Goal: Task Accomplishment & Management: Manage account settings

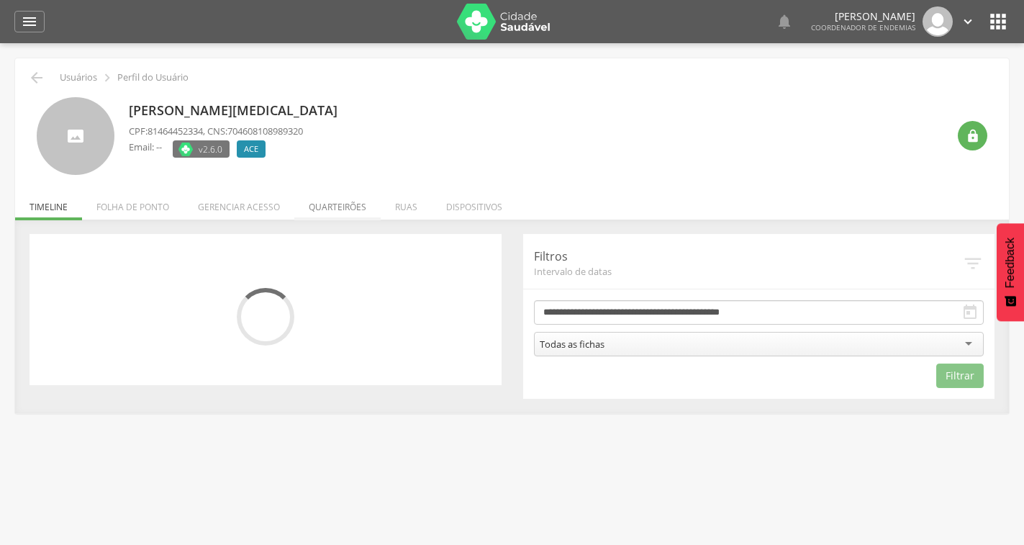
click at [358, 198] on li "Quarteirões" at bounding box center [337, 203] width 86 height 34
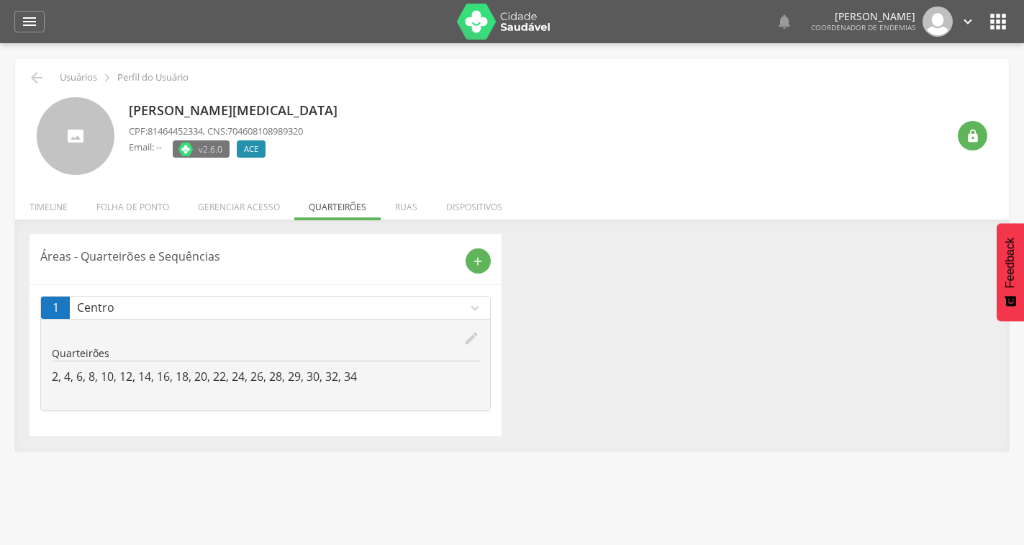
click at [469, 339] on icon "edit" at bounding box center [472, 338] width 16 height 16
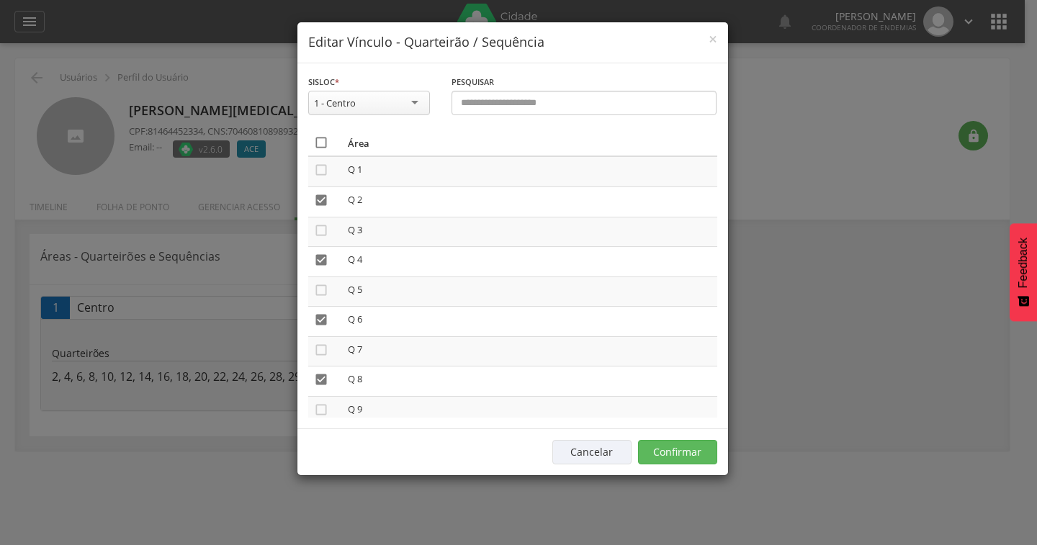
click at [321, 140] on icon "" at bounding box center [321, 142] width 14 height 14
click at [321, 140] on icon "" at bounding box center [321, 142] width 14 height 14
click at [695, 451] on button "Confirmar" at bounding box center [677, 452] width 79 height 24
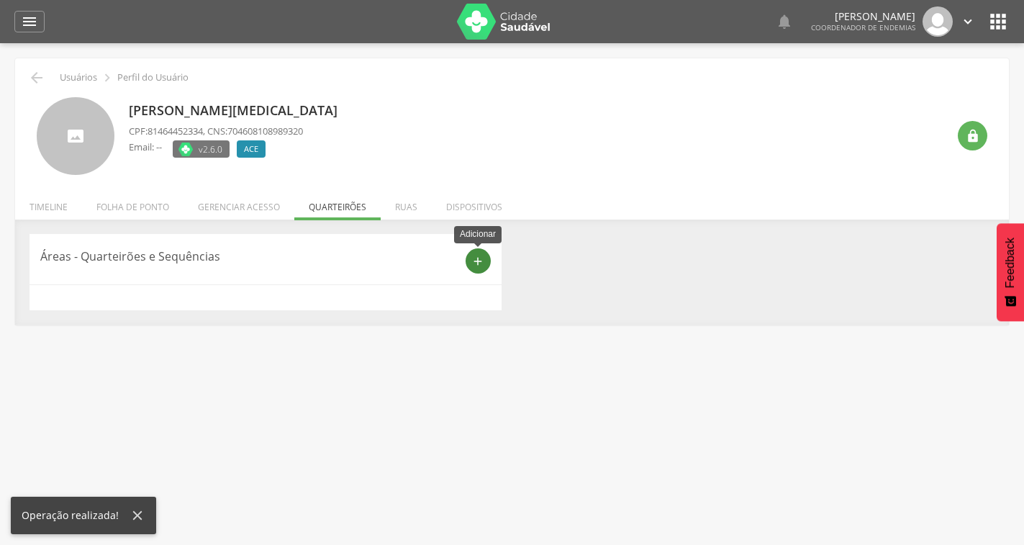
click at [484, 256] on icon "add" at bounding box center [477, 261] width 13 height 13
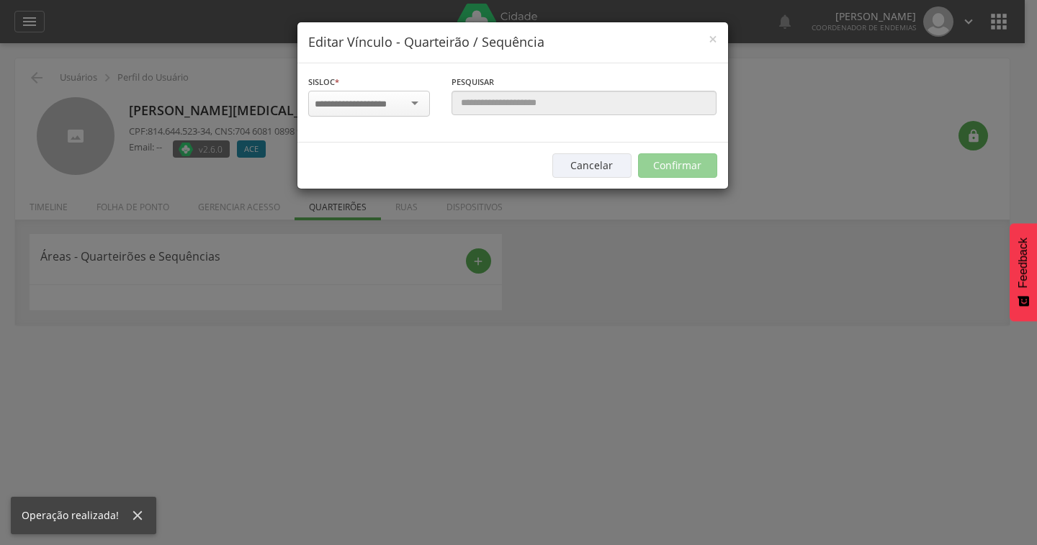
click at [369, 98] on input "select-one" at bounding box center [360, 104] width 91 height 13
type input "**"
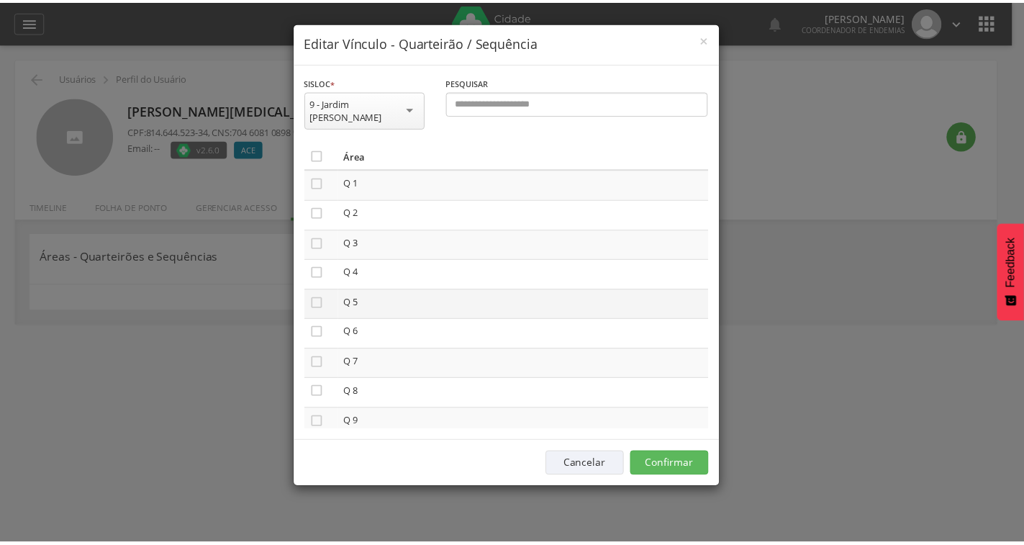
scroll to position [144, 0]
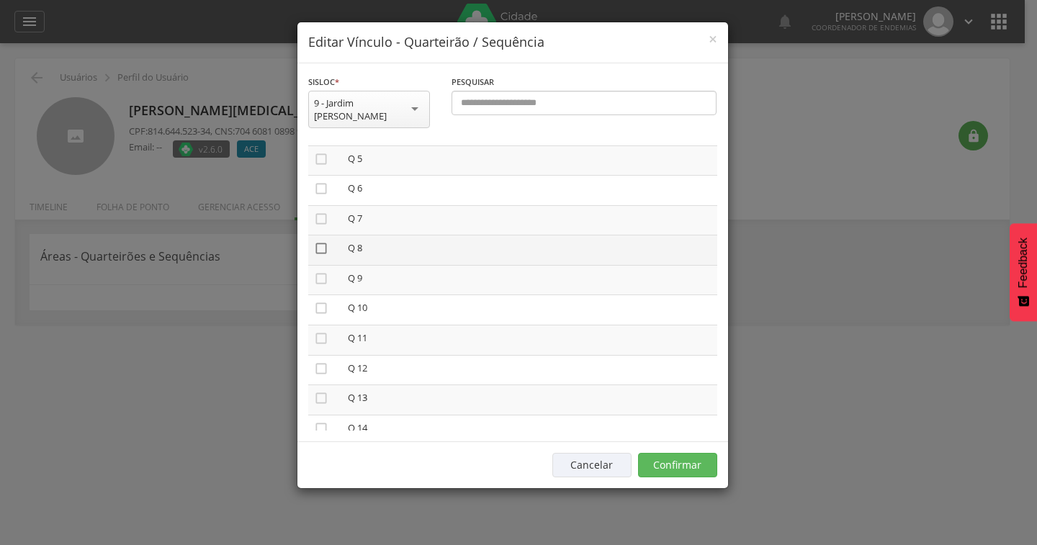
click at [324, 241] on icon "" at bounding box center [321, 248] width 14 height 14
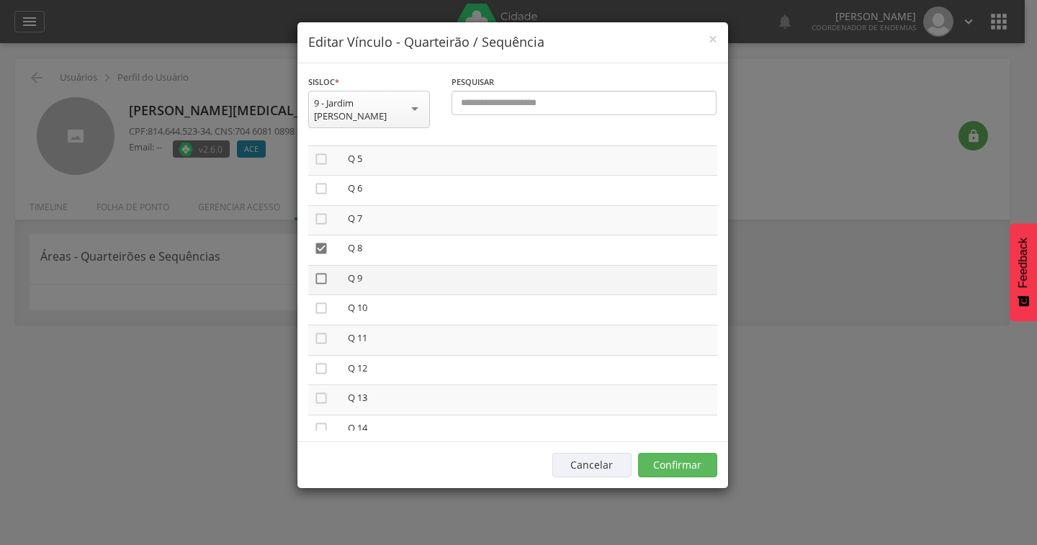
click at [322, 271] on icon "" at bounding box center [321, 278] width 14 height 14
click at [669, 454] on button "Confirmar" at bounding box center [677, 465] width 79 height 24
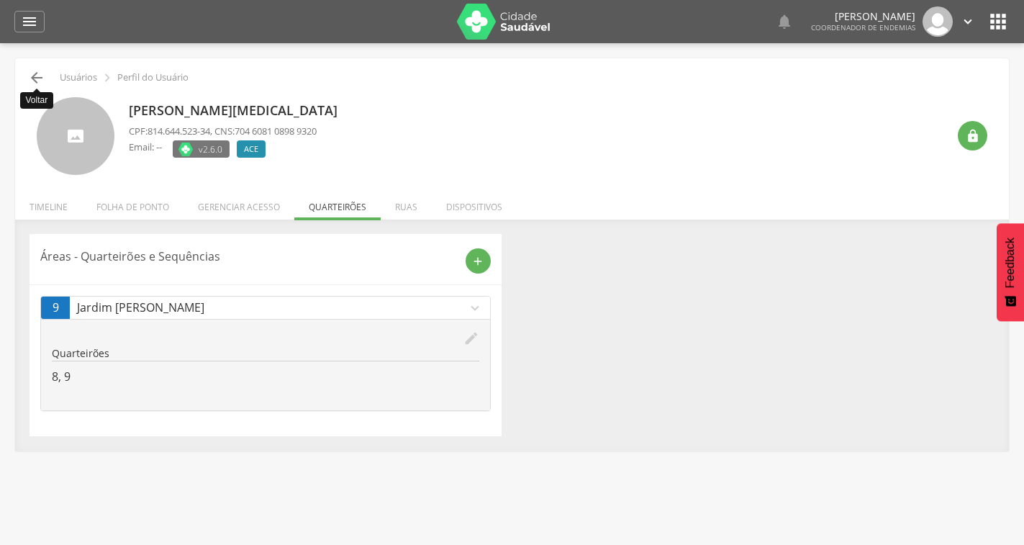
click at [30, 84] on icon "" at bounding box center [36, 77] width 17 height 17
